Goal: Obtain resource: Download file/media

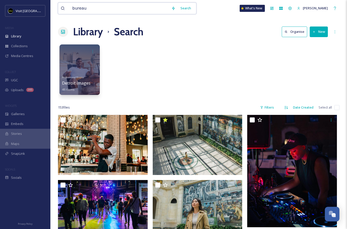
drag, startPoint x: 118, startPoint y: 13, endPoint x: 68, endPoint y: 7, distance: 50.5
click at [68, 7] on div "bureau" at bounding box center [115, 8] width 108 height 11
type input "food"
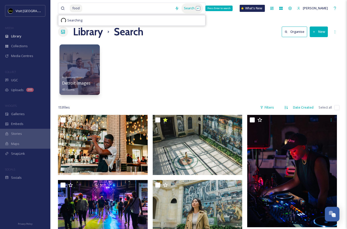
click at [186, 8] on div "Search Press Enter to search" at bounding box center [191, 8] width 21 height 10
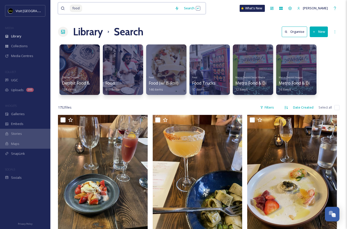
click at [84, 7] on input at bounding box center [128, 8] width 90 height 11
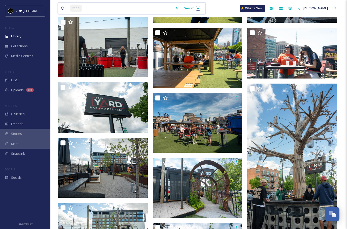
scroll to position [898, 0]
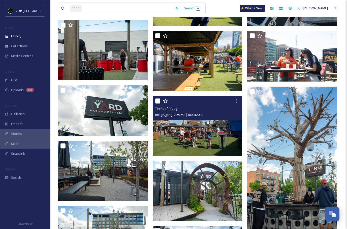
click at [178, 141] on img at bounding box center [198, 126] width 90 height 60
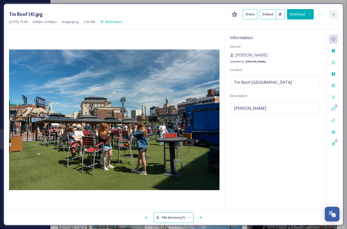
click at [333, 13] on icon at bounding box center [333, 14] width 4 height 4
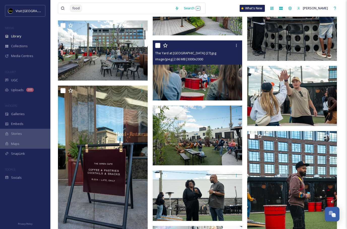
scroll to position [1084, 0]
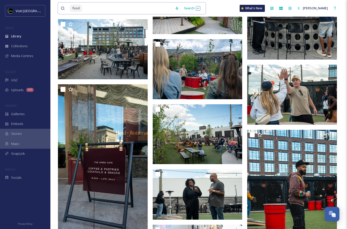
drag, startPoint x: 87, startPoint y: 8, endPoint x: 59, endPoint y: 7, distance: 27.5
click at [59, 7] on div "food Search" at bounding box center [132, 9] width 148 height 12
type input "f"
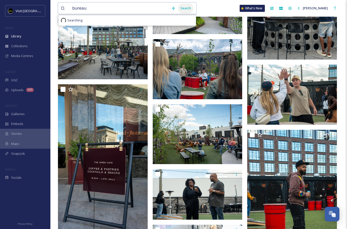
type input "bureau"
click at [179, 10] on div "Search" at bounding box center [186, 8] width 16 height 10
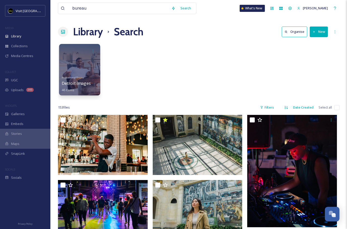
click at [71, 67] on div at bounding box center [79, 69] width 41 height 51
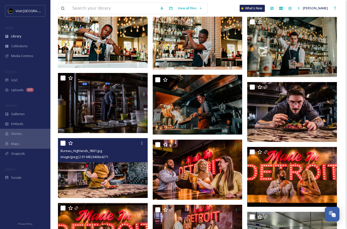
scroll to position [513, 0]
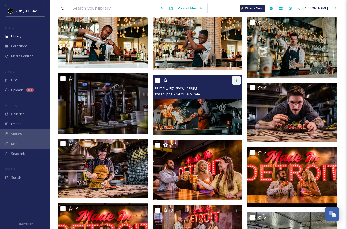
click at [236, 81] on icon at bounding box center [236, 80] width 4 height 4
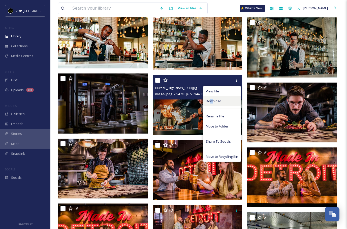
click at [211, 101] on span "Download" at bounding box center [213, 101] width 15 height 5
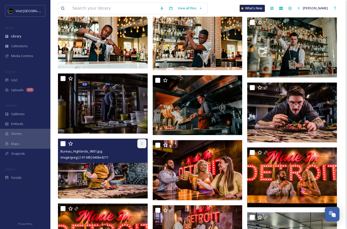
click at [141, 143] on icon at bounding box center [142, 143] width 4 height 4
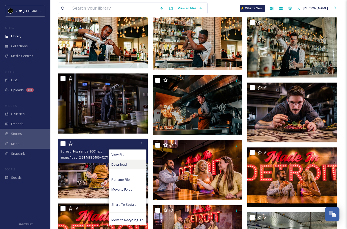
click at [113, 168] on div "Download" at bounding box center [127, 164] width 37 height 10
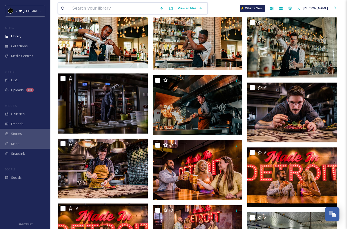
click at [96, 10] on input at bounding box center [113, 8] width 87 height 11
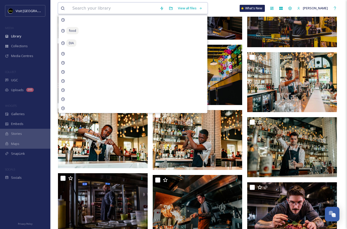
scroll to position [406, 0]
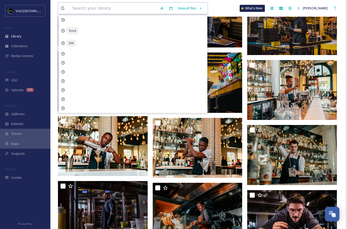
click at [101, 5] on input at bounding box center [113, 8] width 87 height 11
paste input "restaurants,"
type input "restaurants,"
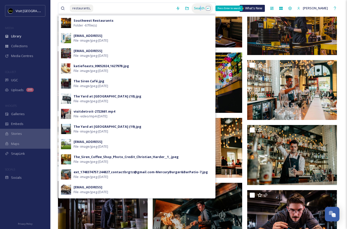
click at [196, 10] on div "Search Press Enter to search" at bounding box center [202, 8] width 21 height 10
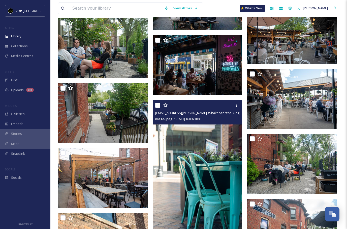
scroll to position [2801, 0]
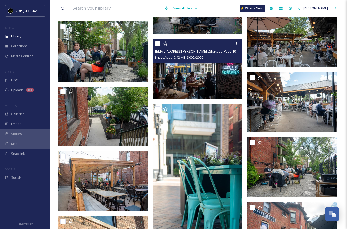
click at [204, 75] on img at bounding box center [198, 69] width 90 height 60
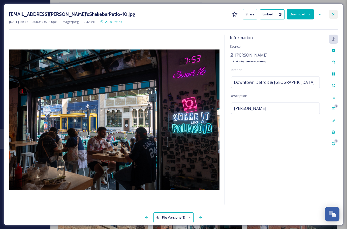
click at [334, 12] on icon at bounding box center [333, 14] width 4 height 4
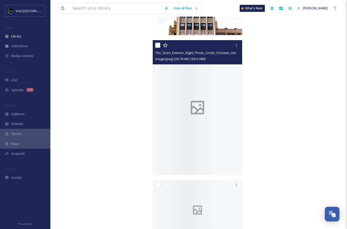
scroll to position [7378, 0]
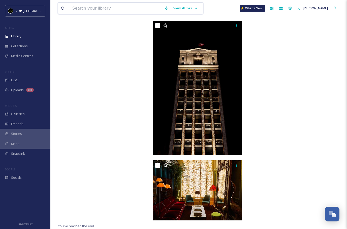
click at [120, 6] on input at bounding box center [116, 8] width 92 height 11
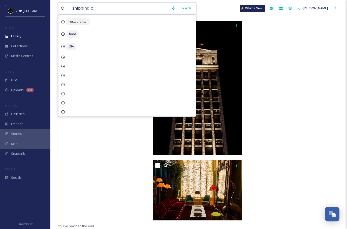
type input "shipping co"
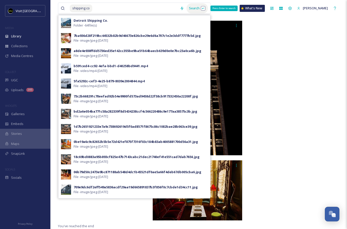
click at [190, 9] on div "Search Press Enter to search" at bounding box center [197, 8] width 21 height 10
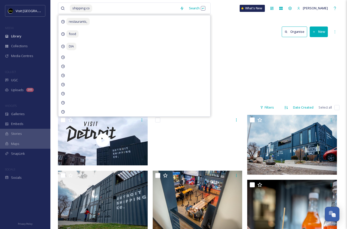
click at [240, 90] on div "Food Detroit Shipping Co. 64 items" at bounding box center [199, 71] width 282 height 58
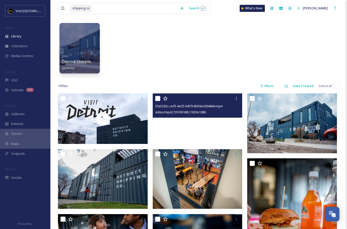
scroll to position [16, 0]
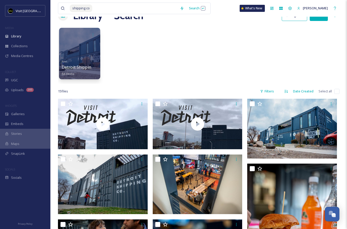
click at [81, 47] on div at bounding box center [79, 53] width 41 height 51
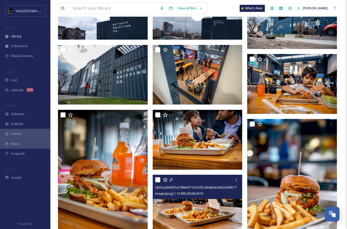
scroll to position [125, 0]
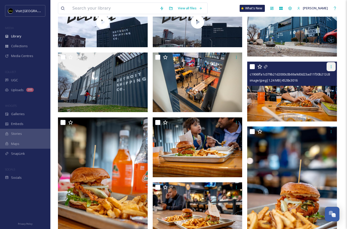
click at [329, 70] on div at bounding box center [331, 66] width 9 height 9
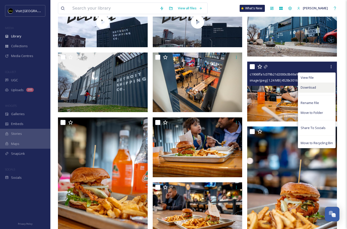
click at [311, 83] on div "Download" at bounding box center [316, 87] width 37 height 10
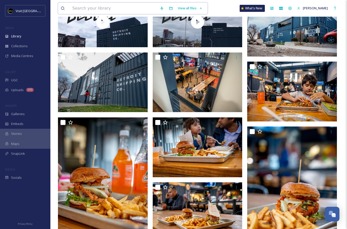
click at [93, 10] on input at bounding box center [113, 8] width 87 height 11
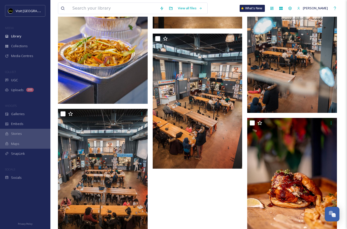
scroll to position [533, 0]
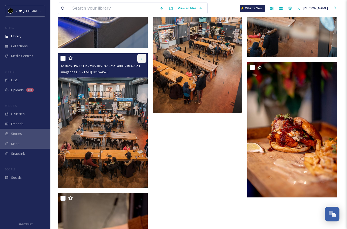
click at [141, 61] on div at bounding box center [141, 58] width 9 height 9
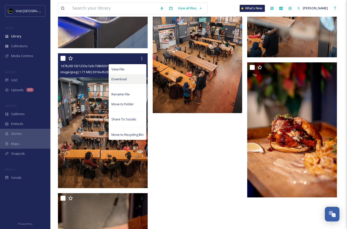
click at [114, 79] on span "Download" at bounding box center [118, 79] width 15 height 5
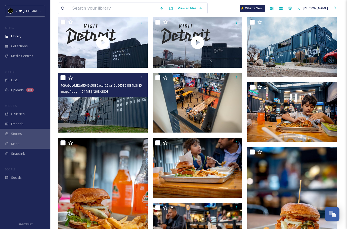
scroll to position [105, 0]
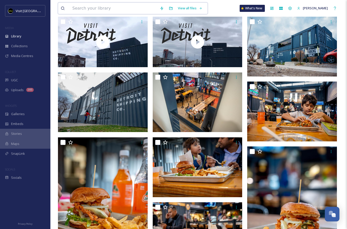
click at [89, 11] on input at bounding box center [113, 8] width 87 height 11
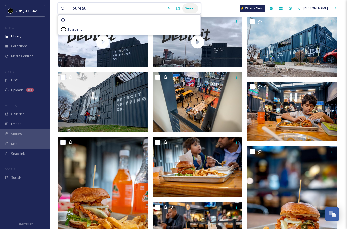
type input "bureau"
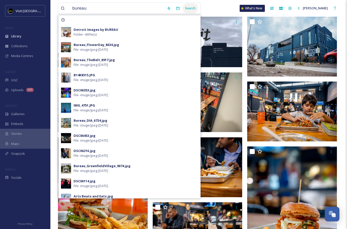
click at [186, 9] on div "Search" at bounding box center [191, 8] width 16 height 10
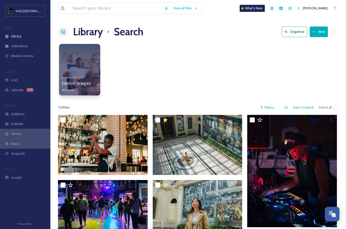
click at [84, 67] on div at bounding box center [79, 69] width 41 height 51
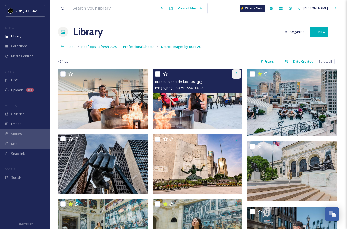
click at [236, 73] on icon at bounding box center [236, 73] width 1 height 3
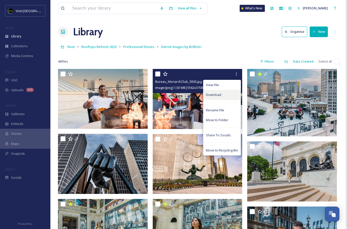
click at [211, 93] on span "Download" at bounding box center [213, 94] width 15 height 5
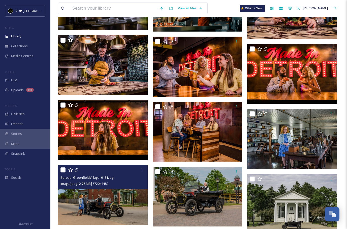
scroll to position [612, 0]
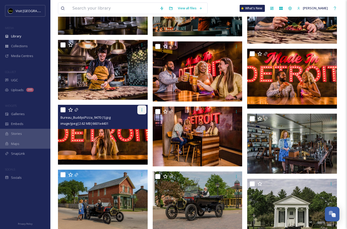
click at [144, 108] on div at bounding box center [141, 109] width 9 height 9
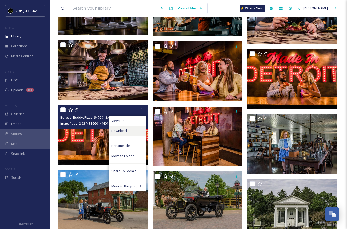
click at [131, 128] on div "Download" at bounding box center [127, 131] width 37 height 10
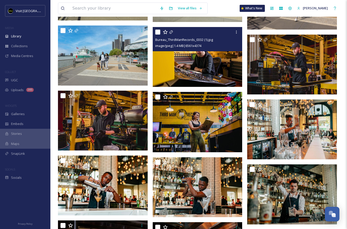
scroll to position [277, 0]
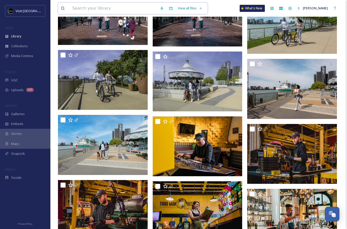
click at [120, 9] on input at bounding box center [113, 8] width 87 height 11
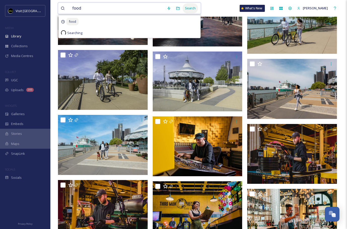
type input "food"
click at [187, 4] on div "Search" at bounding box center [191, 8] width 16 height 10
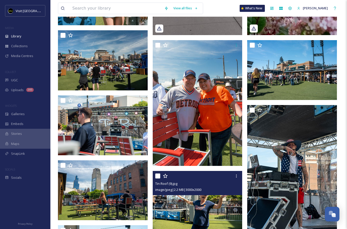
scroll to position [693, 0]
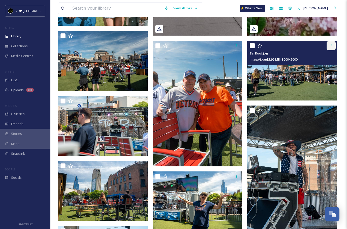
click at [332, 45] on icon at bounding box center [331, 46] width 4 height 4
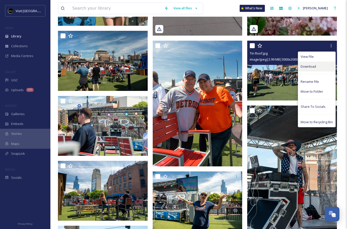
click at [311, 65] on span "Download" at bounding box center [308, 66] width 15 height 5
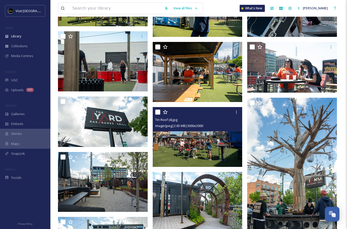
scroll to position [890, 0]
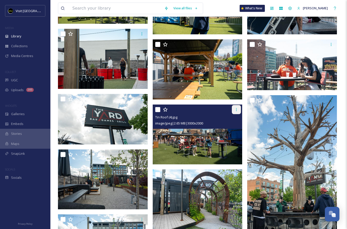
click at [237, 108] on icon at bounding box center [236, 109] width 4 height 4
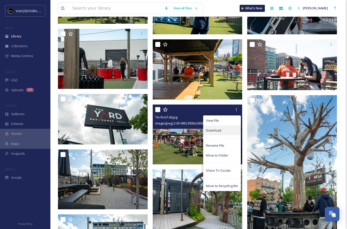
click at [214, 127] on div "Download" at bounding box center [221, 130] width 37 height 10
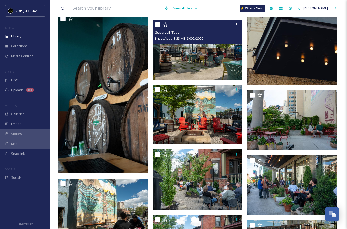
scroll to position [1549, 0]
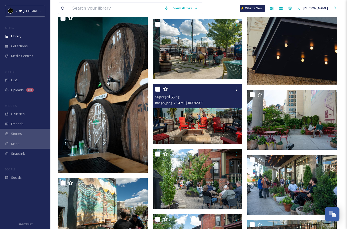
click at [183, 133] on img at bounding box center [198, 114] width 90 height 60
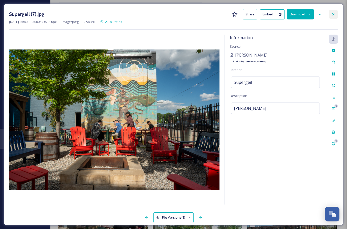
click at [331, 13] on icon at bounding box center [333, 14] width 4 height 4
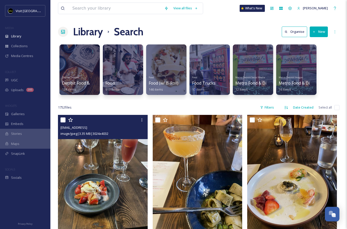
scroll to position [1, 0]
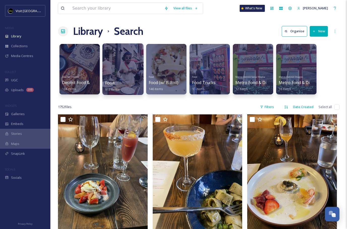
click at [127, 64] on div at bounding box center [122, 68] width 41 height 51
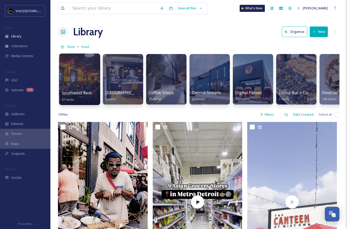
click at [75, 70] on div at bounding box center [79, 78] width 41 height 51
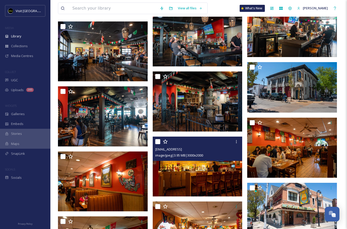
scroll to position [948, 0]
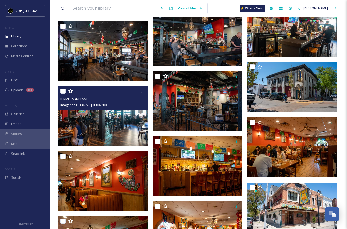
click at [115, 124] on img at bounding box center [103, 116] width 90 height 60
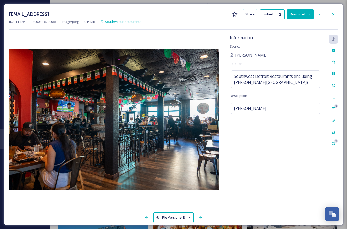
click at [296, 15] on button "Download" at bounding box center [300, 14] width 27 height 10
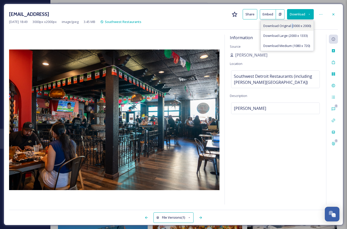
click at [291, 25] on span "Download Original (3000 x 2000)" at bounding box center [287, 25] width 48 height 5
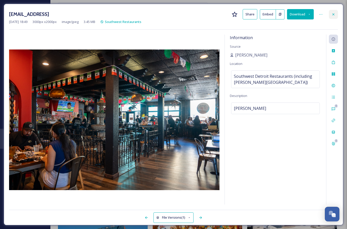
click at [334, 14] on icon at bounding box center [333, 14] width 4 height 4
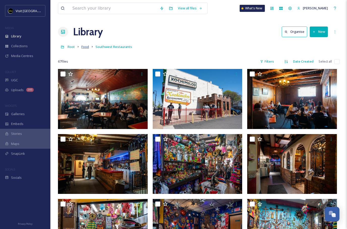
click at [86, 48] on span "Food" at bounding box center [85, 46] width 8 height 5
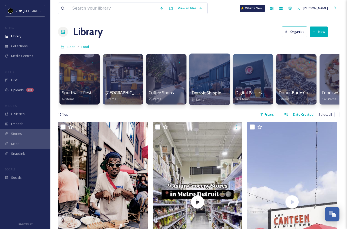
click at [208, 80] on div at bounding box center [209, 78] width 41 height 51
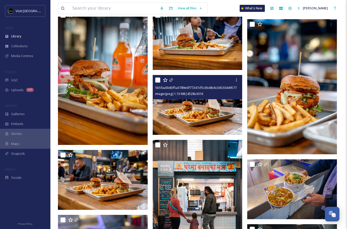
scroll to position [234, 0]
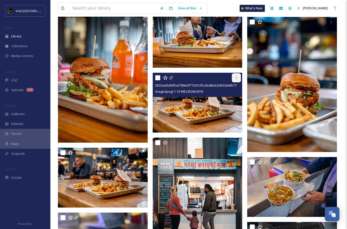
click at [236, 77] on icon at bounding box center [236, 78] width 4 height 4
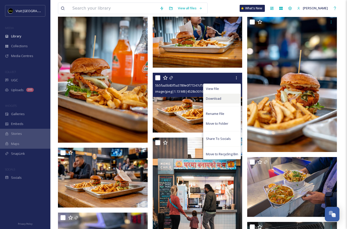
click at [219, 101] on div "Download" at bounding box center [221, 99] width 37 height 10
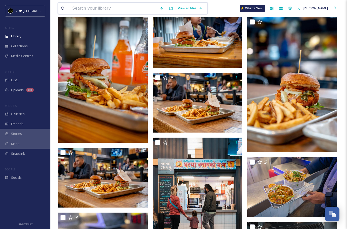
click at [122, 12] on input at bounding box center [113, 8] width 87 height 11
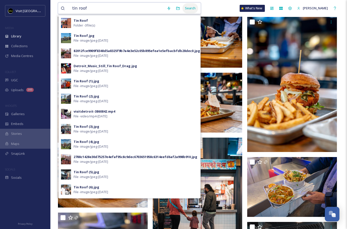
type input "tin roof"
click at [190, 8] on div "Search" at bounding box center [191, 8] width 16 height 10
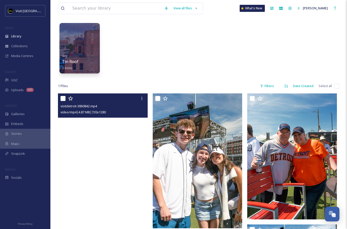
scroll to position [22, 0]
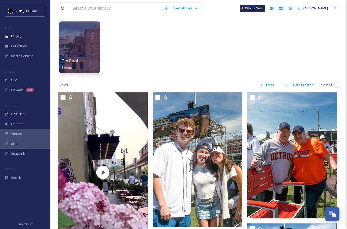
click at [83, 45] on div at bounding box center [79, 46] width 41 height 51
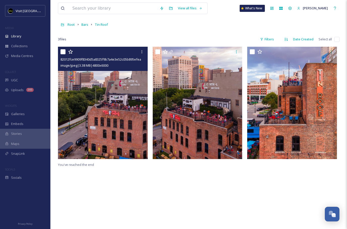
scroll to position [24, 0]
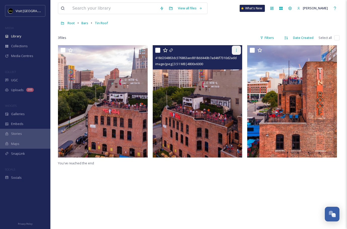
click at [236, 50] on icon at bounding box center [236, 50] width 1 height 3
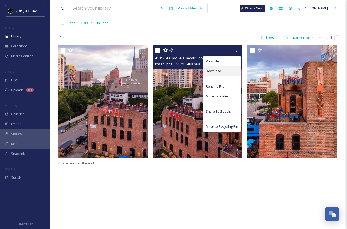
click at [221, 68] on div "Download" at bounding box center [221, 71] width 37 height 10
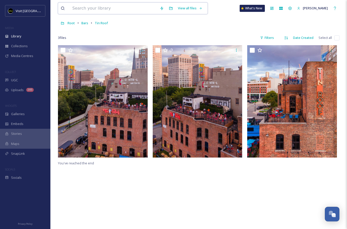
click at [82, 6] on input at bounding box center [113, 8] width 87 height 11
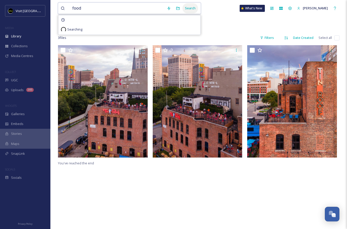
type input "food"
click at [188, 8] on div "Search" at bounding box center [191, 8] width 16 height 10
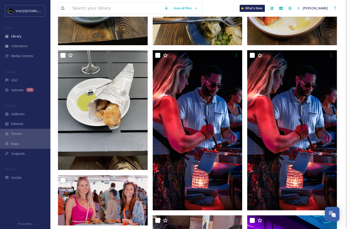
scroll to position [186, 0]
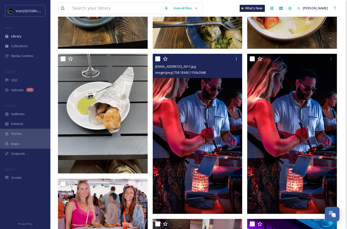
click at [201, 152] on img at bounding box center [198, 134] width 90 height 160
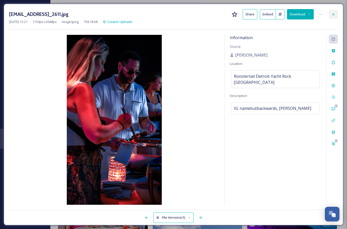
click at [332, 15] on icon at bounding box center [333, 14] width 4 height 4
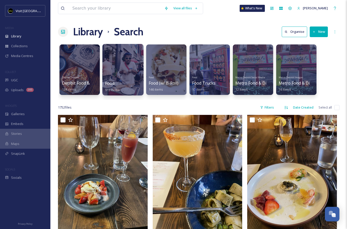
click at [130, 67] on div at bounding box center [122, 69] width 41 height 51
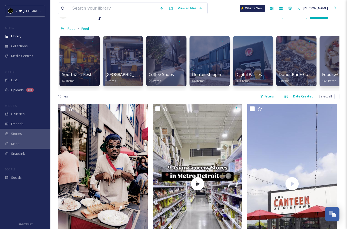
scroll to position [20, 0]
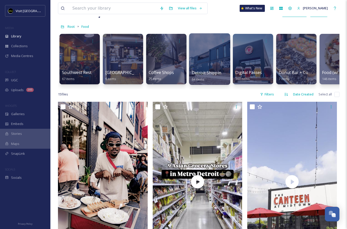
click at [214, 58] on div at bounding box center [209, 58] width 41 height 51
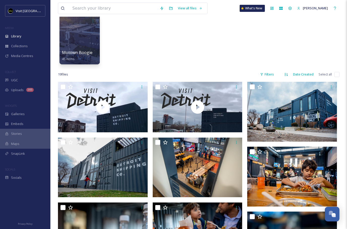
scroll to position [38, 0]
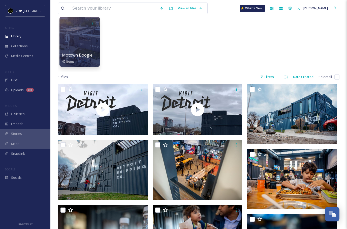
click at [72, 36] on div at bounding box center [79, 41] width 40 height 50
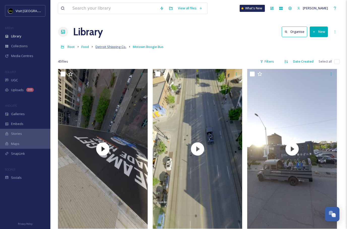
click at [116, 48] on span "Detroit Shipping Co." at bounding box center [111, 46] width 31 height 5
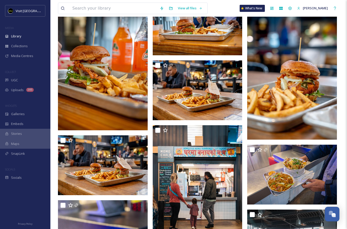
scroll to position [229, 0]
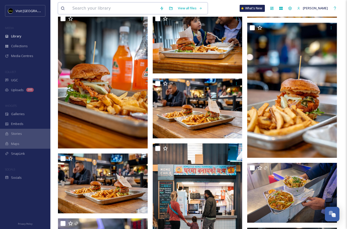
click at [102, 9] on input at bounding box center [113, 8] width 87 height 11
